Goal: Transaction & Acquisition: Purchase product/service

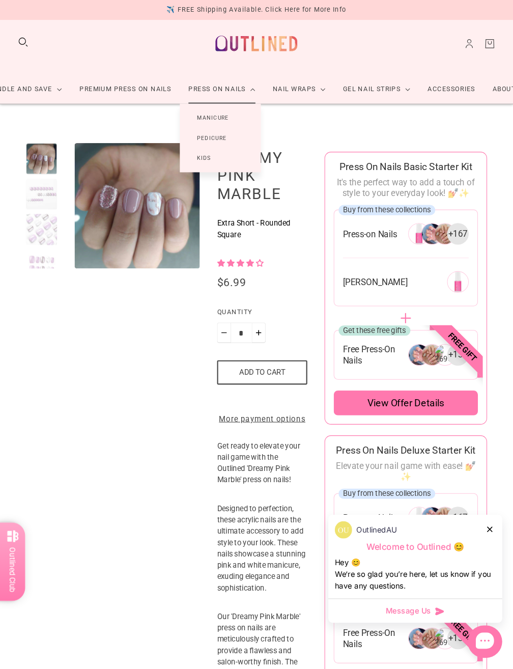
scroll to position [11, 0]
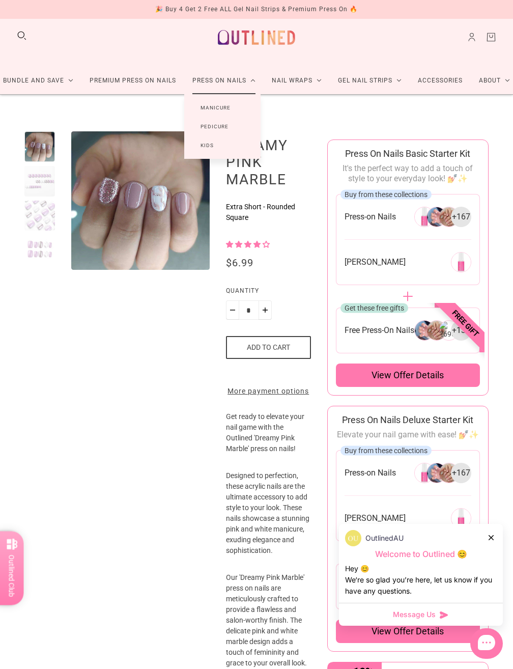
click at [223, 110] on link "Manicure" at bounding box center [215, 107] width 63 height 19
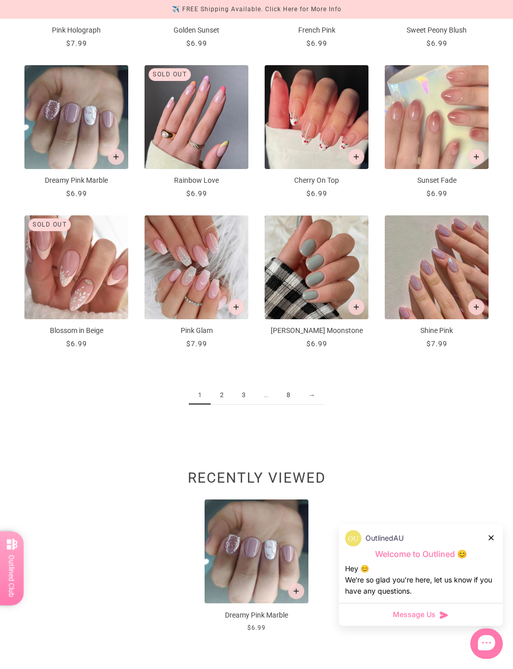
scroll to position [765, 0]
click at [200, 287] on img "Pink Glam" at bounding box center [197, 267] width 104 height 104
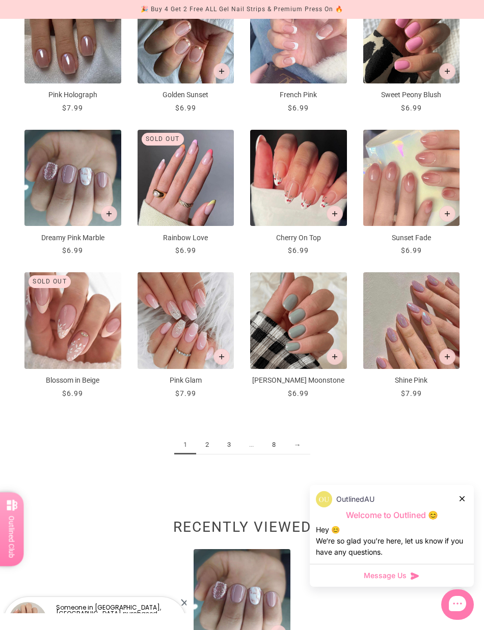
scroll to position [682, 0]
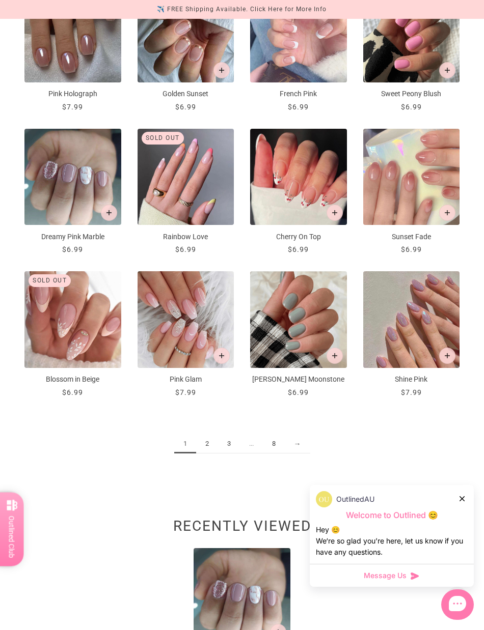
click at [213, 450] on link "2" at bounding box center [207, 444] width 22 height 19
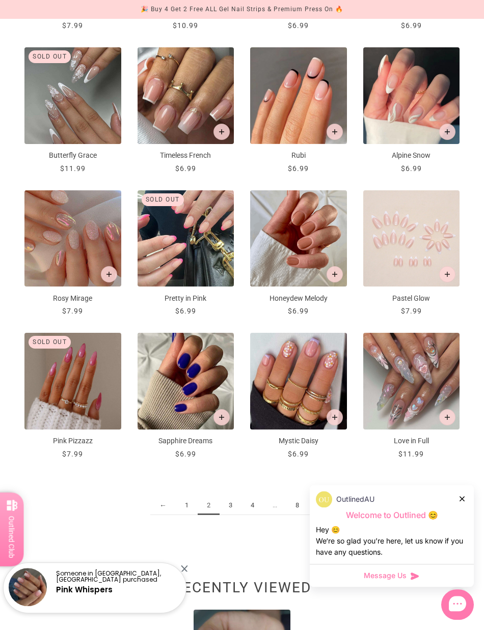
scroll to position [610, 0]
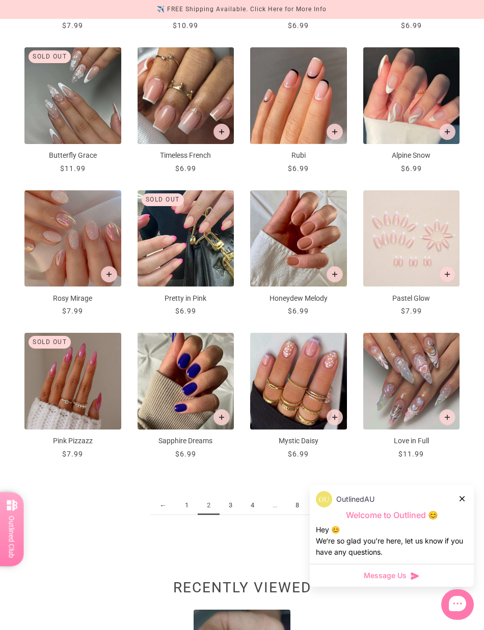
click at [232, 507] on link "3" at bounding box center [230, 505] width 22 height 19
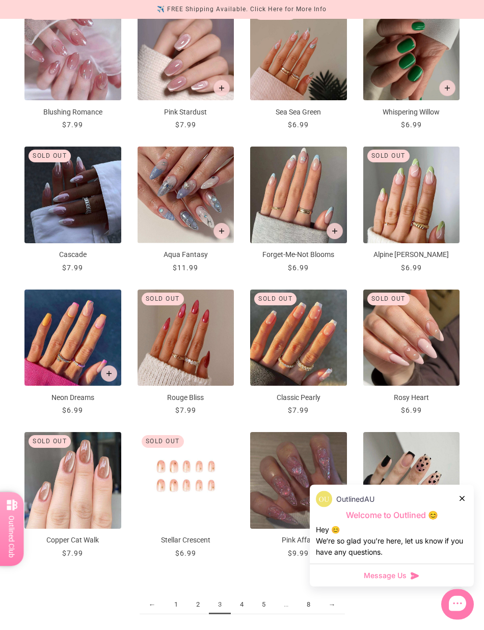
scroll to position [512, 0]
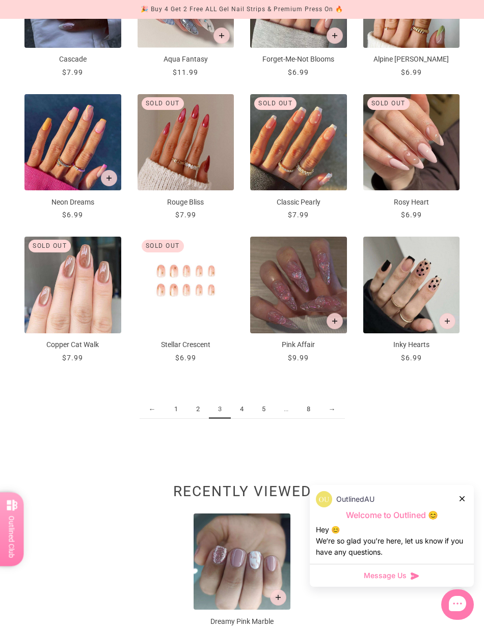
click at [243, 410] on link "4" at bounding box center [242, 409] width 22 height 19
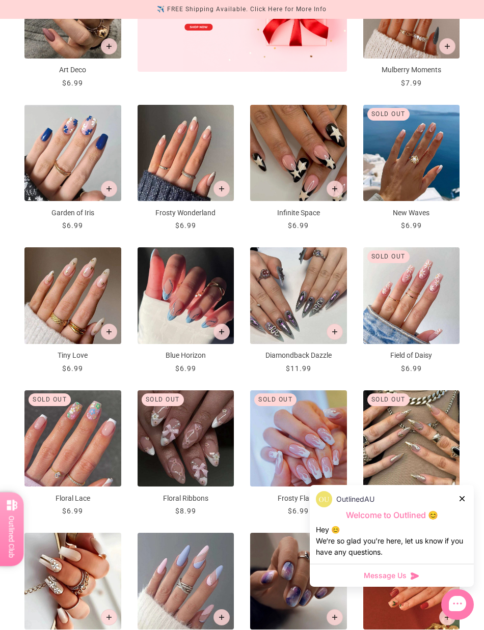
scroll to position [411, 0]
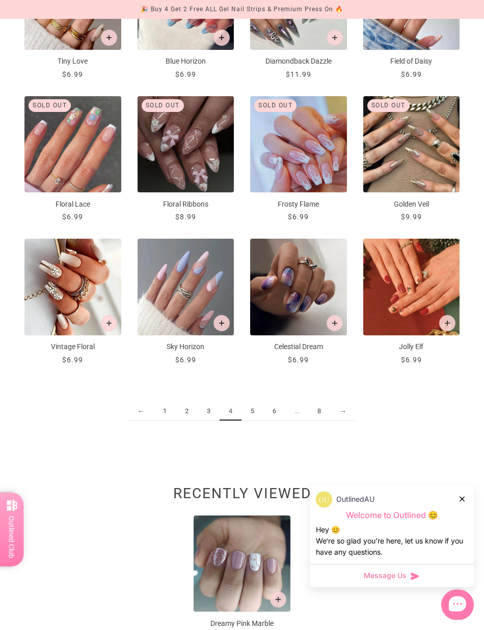
click at [252, 412] on link "5" at bounding box center [252, 411] width 22 height 19
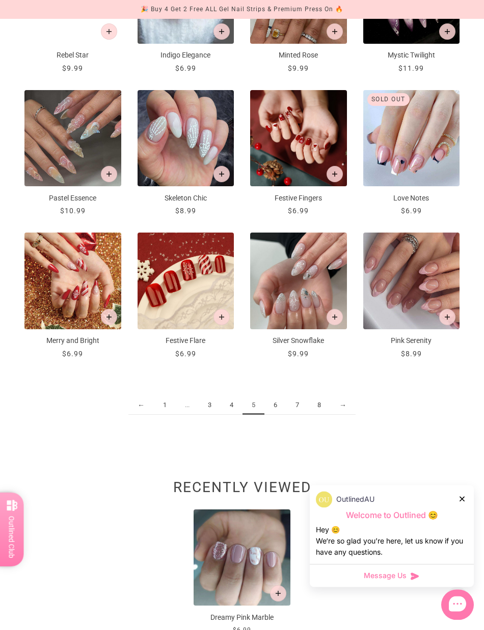
scroll to position [708, 0]
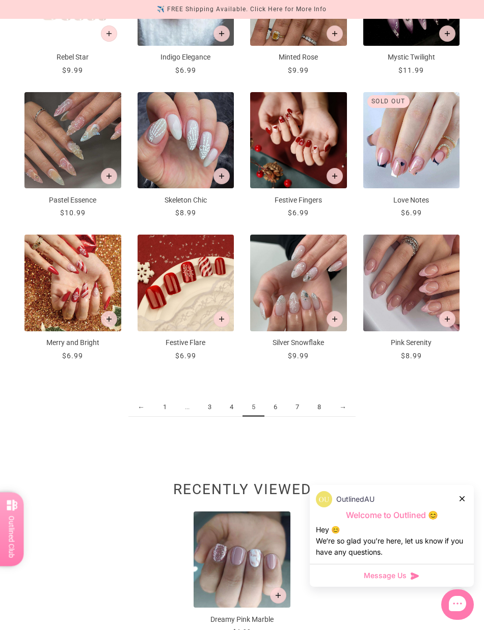
click at [283, 403] on link "6" at bounding box center [275, 407] width 22 height 19
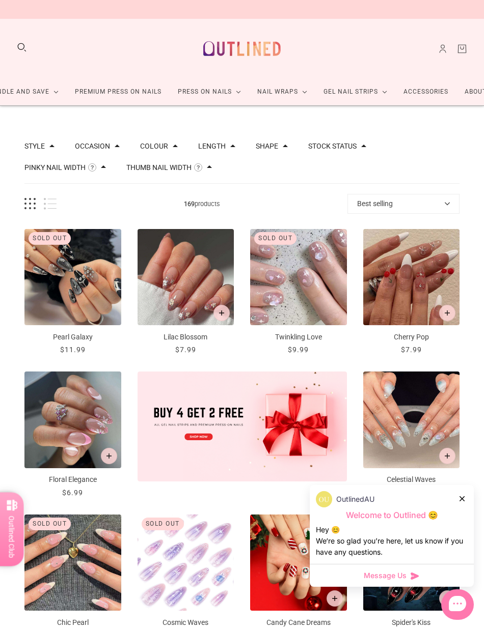
click at [74, 478] on p "Floral Elegance" at bounding box center [72, 480] width 97 height 11
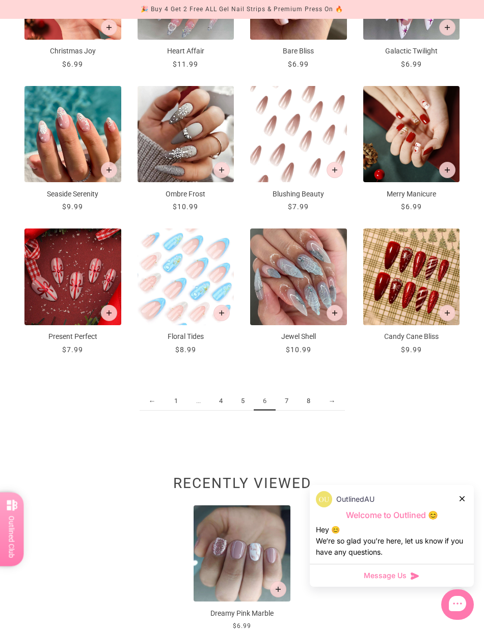
click at [287, 404] on link "7" at bounding box center [286, 401] width 22 height 19
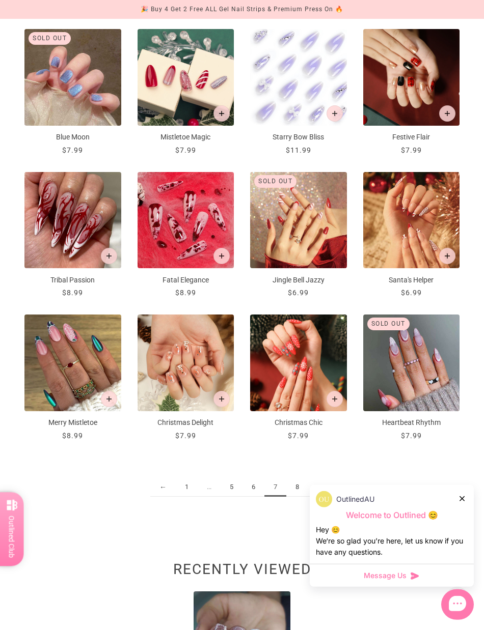
scroll to position [628, 0]
click at [303, 488] on link "8" at bounding box center [297, 487] width 22 height 19
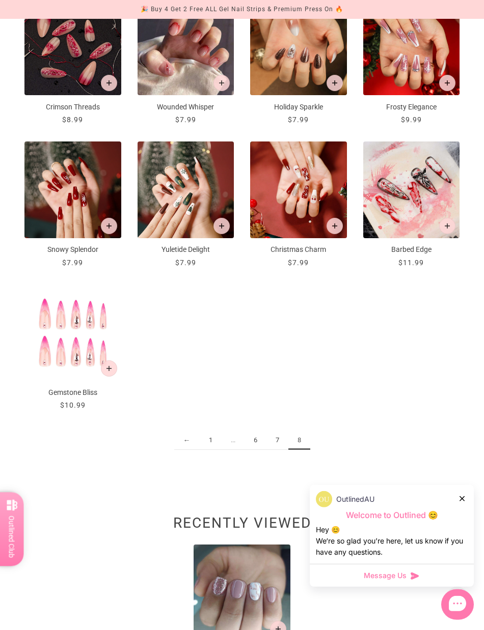
scroll to position [516, 0]
click at [259, 438] on link "6" at bounding box center [255, 440] width 22 height 19
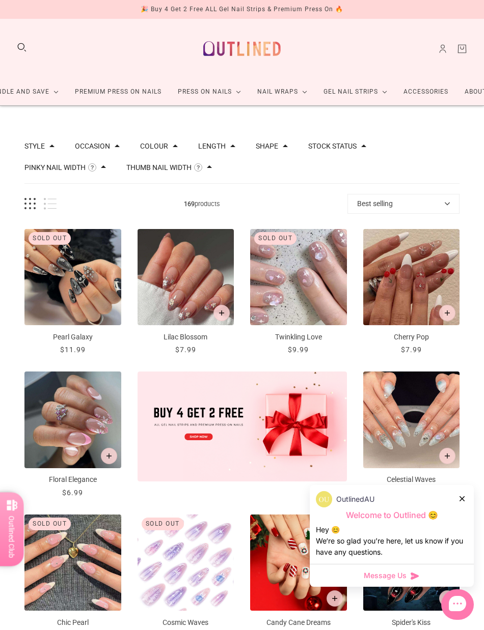
click at [90, 411] on img "Floral Elegance" at bounding box center [72, 420] width 97 height 97
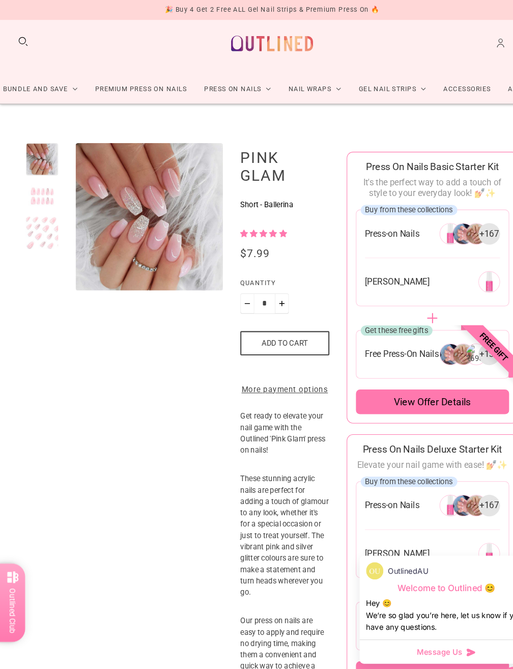
scroll to position [11, 0]
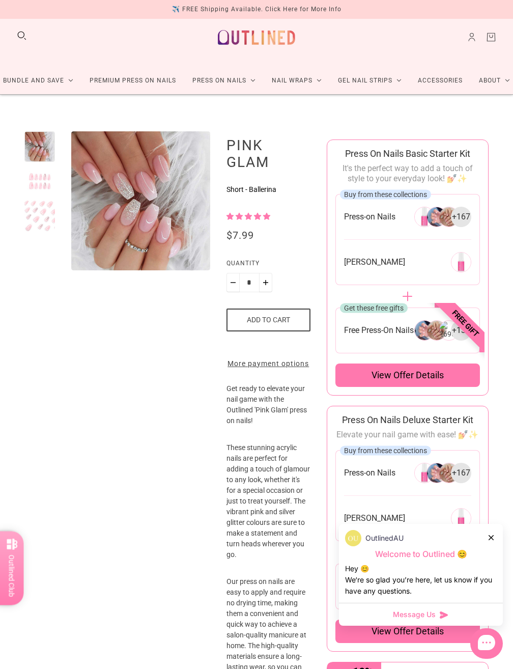
click at [49, 212] on div at bounding box center [39, 216] width 31 height 31
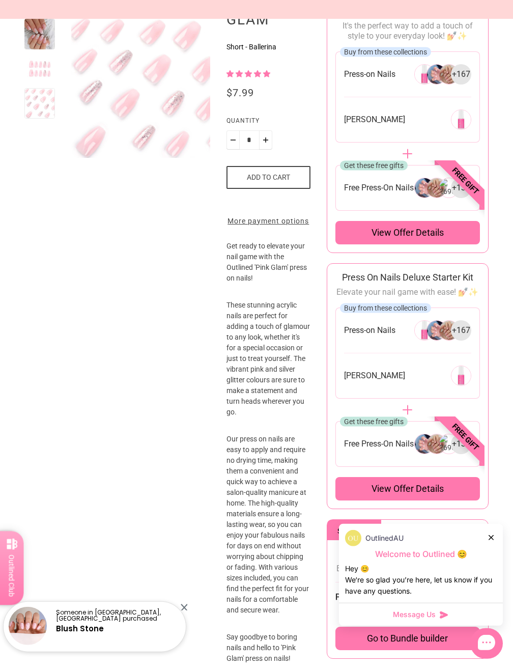
scroll to position [154, 0]
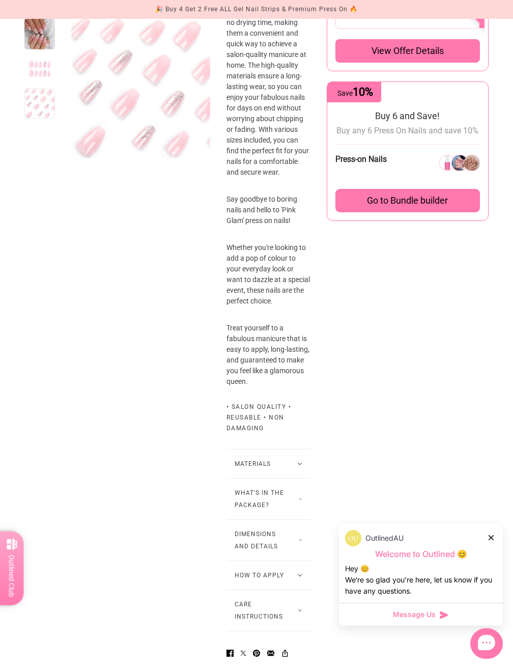
click at [294, 505] on button "What's in the package?" at bounding box center [269, 499] width 84 height 41
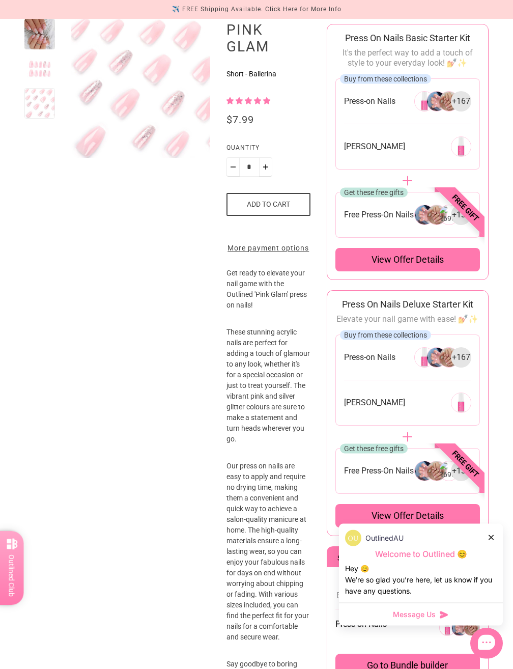
scroll to position [0, 0]
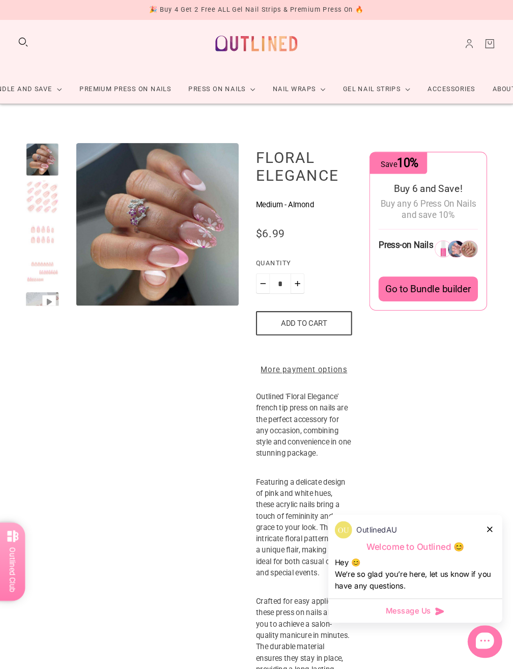
scroll to position [11, 0]
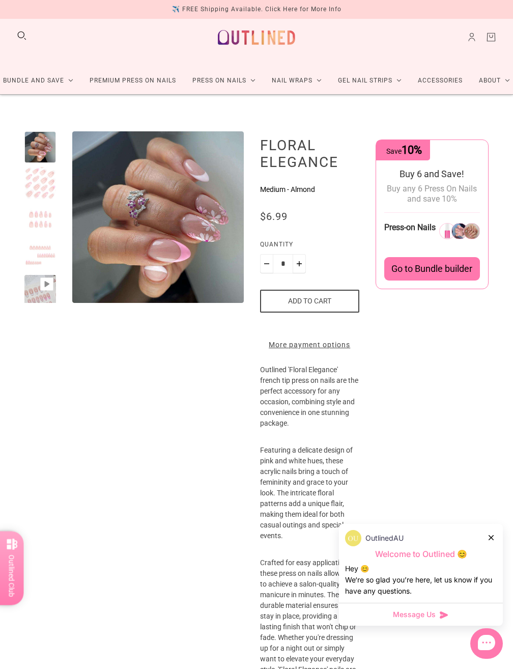
click at [48, 187] on div at bounding box center [40, 183] width 32 height 32
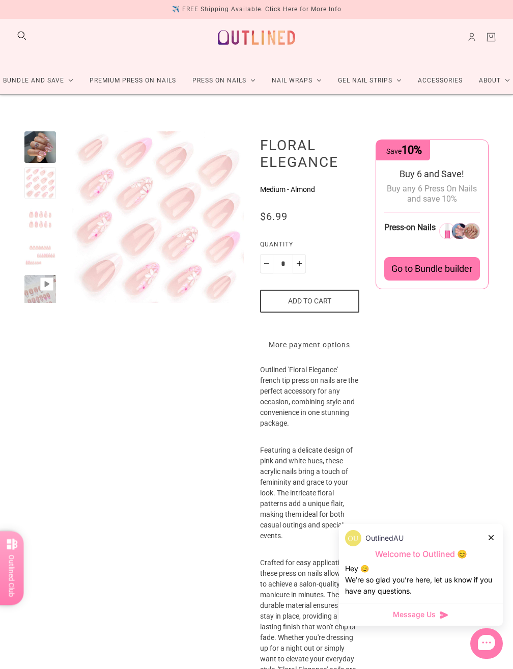
click at [43, 224] on div at bounding box center [40, 219] width 32 height 32
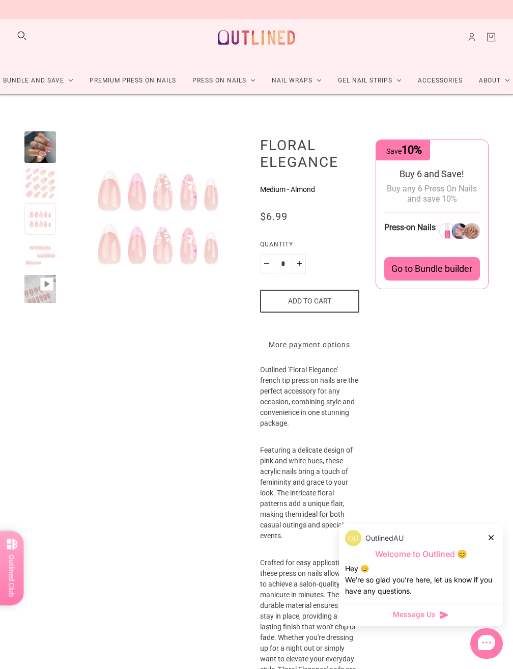
scroll to position [2, 0]
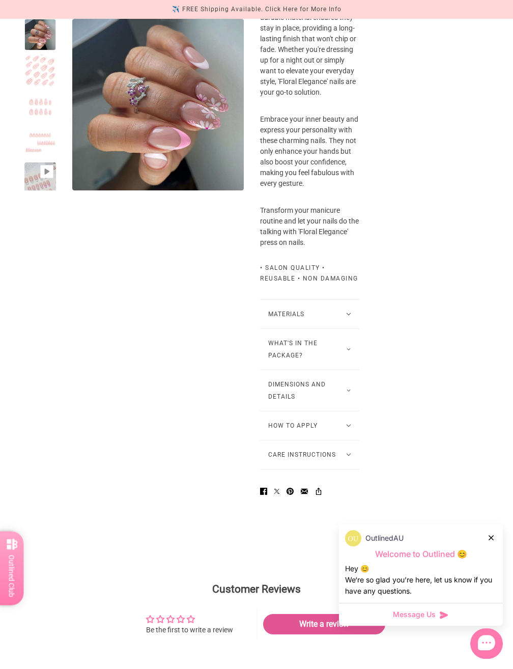
scroll to position [599, 0]
click at [347, 351] on icon at bounding box center [349, 349] width 4 height 3
